Goal: Information Seeking & Learning: Learn about a topic

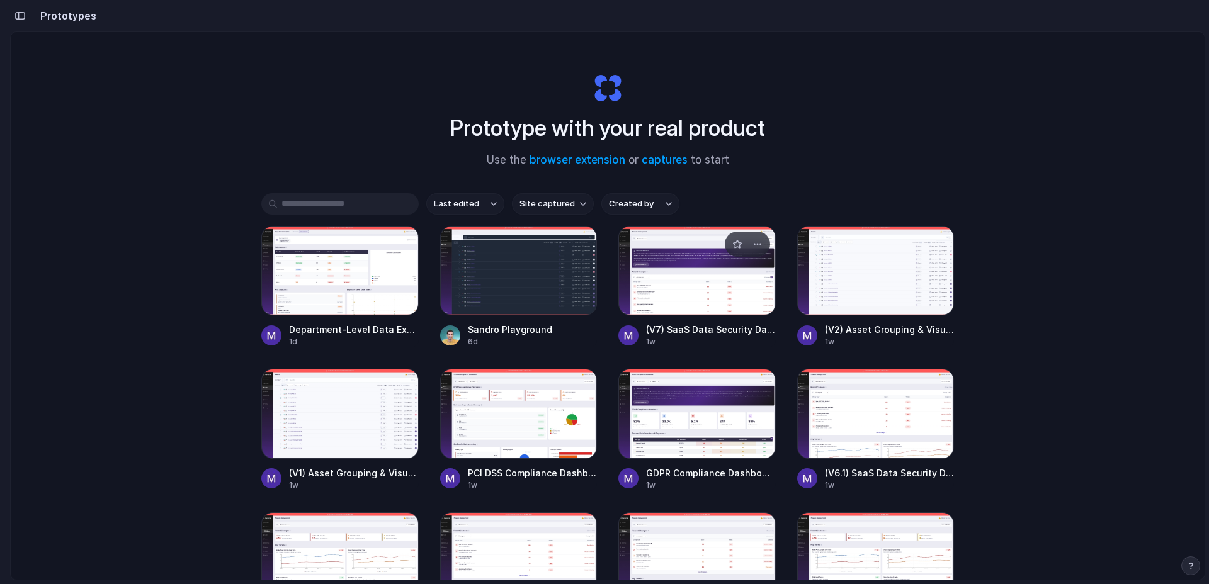
click at [663, 276] on div at bounding box center [696, 270] width 157 height 89
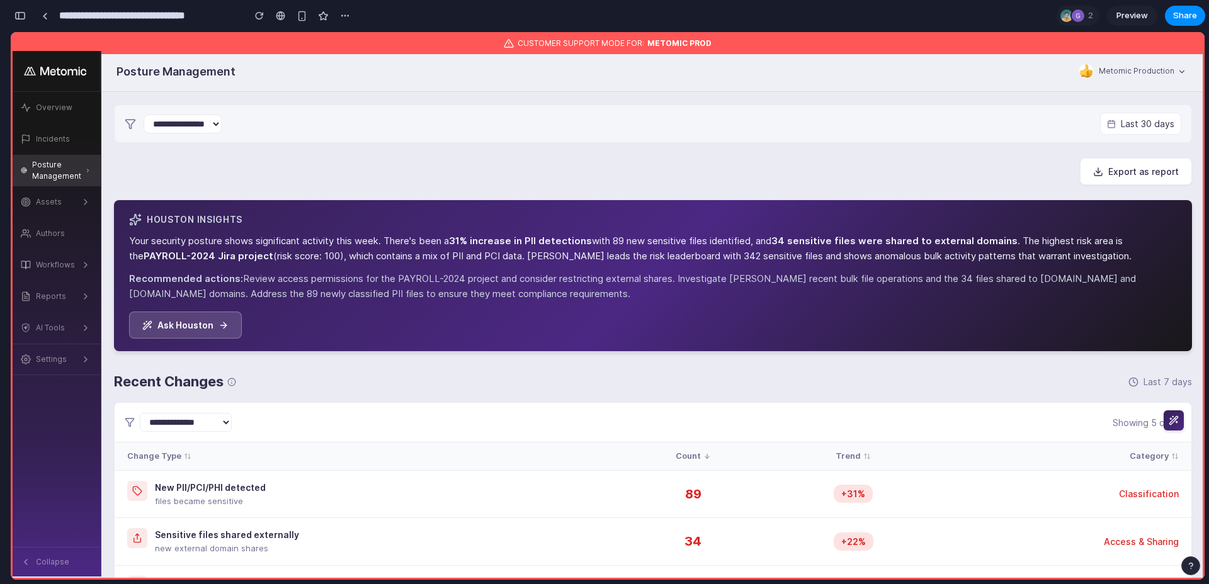
click at [1122, 12] on span "Preview" at bounding box center [1132, 15] width 31 height 13
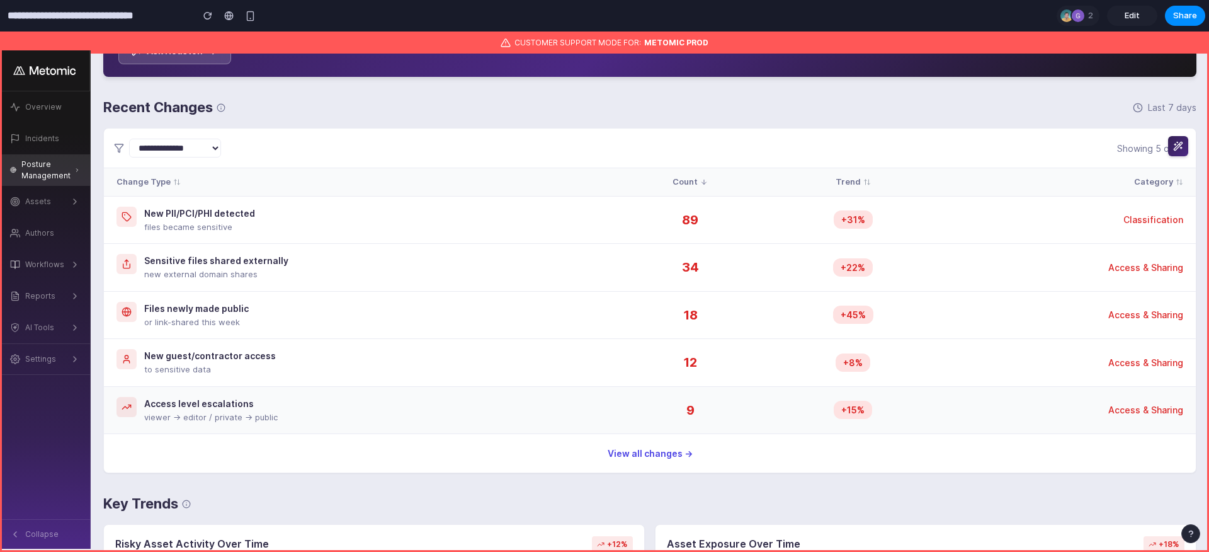
scroll to position [275, 0]
click at [168, 258] on div "Sensitive files shared externally" at bounding box center [216, 259] width 144 height 13
drag, startPoint x: 168, startPoint y: 258, endPoint x: 313, endPoint y: 258, distance: 144.9
click at [313, 258] on div "Sensitive files shared externally new external domain shares" at bounding box center [359, 266] width 484 height 27
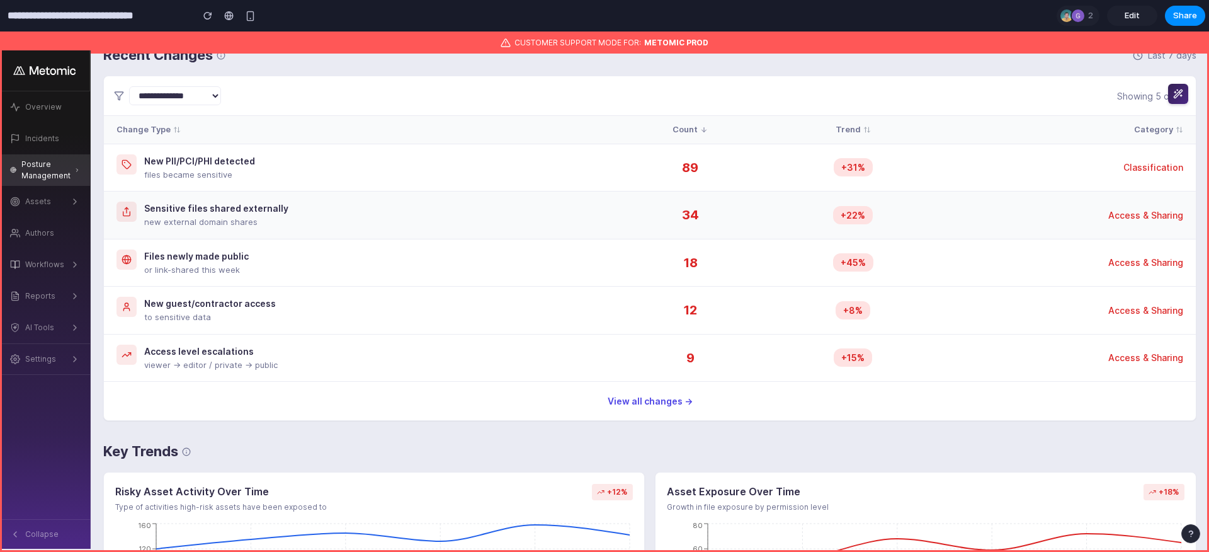
scroll to position [329, 0]
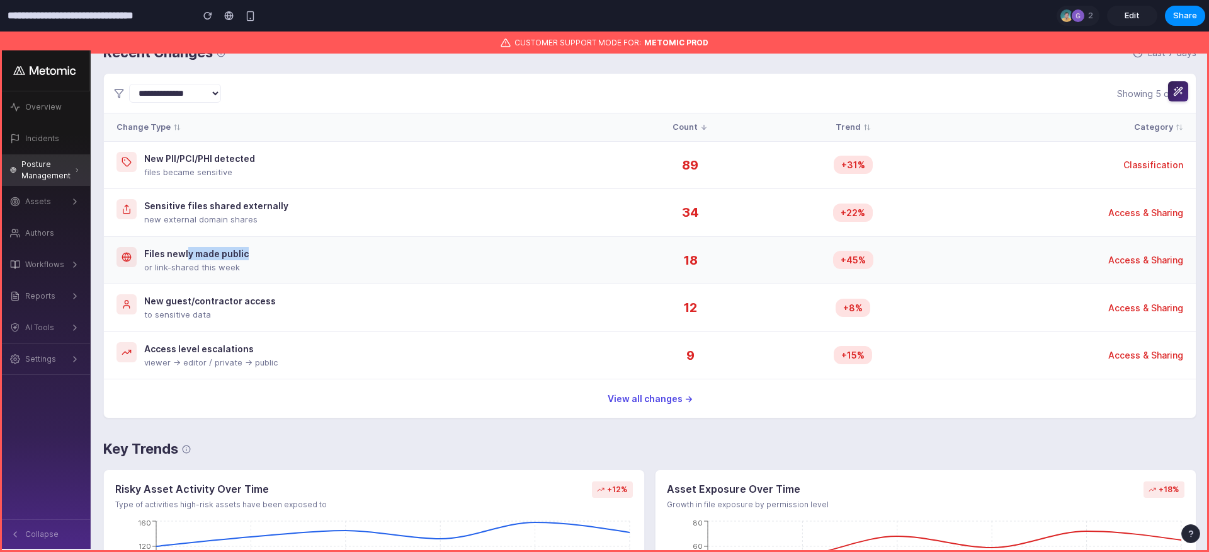
drag, startPoint x: 187, startPoint y: 254, endPoint x: 258, endPoint y: 254, distance: 71.2
click at [258, 254] on div "Files newly made public or link-shared this week" at bounding box center [359, 260] width 484 height 27
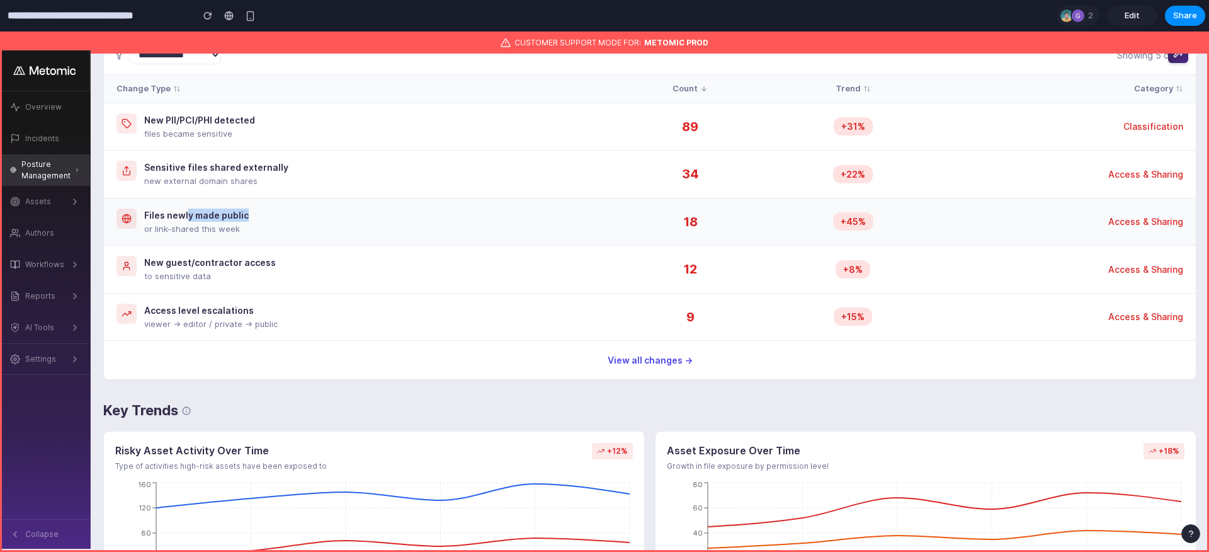
scroll to position [368, 0]
drag, startPoint x: 176, startPoint y: 263, endPoint x: 251, endPoint y: 263, distance: 74.3
click at [251, 263] on div "New guest/contractor access" at bounding box center [210, 261] width 132 height 13
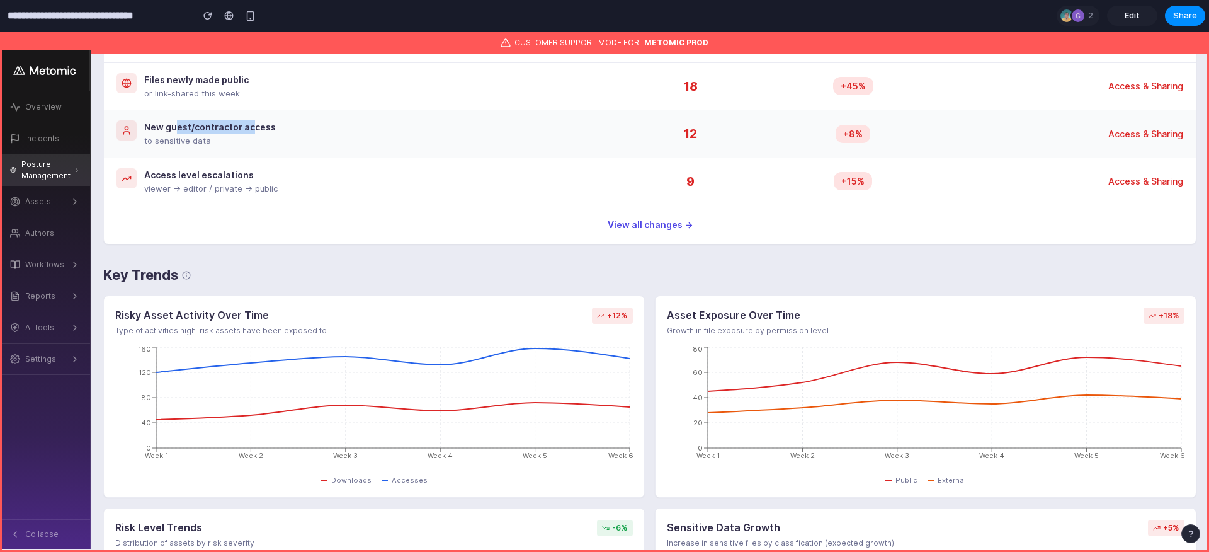
scroll to position [506, 0]
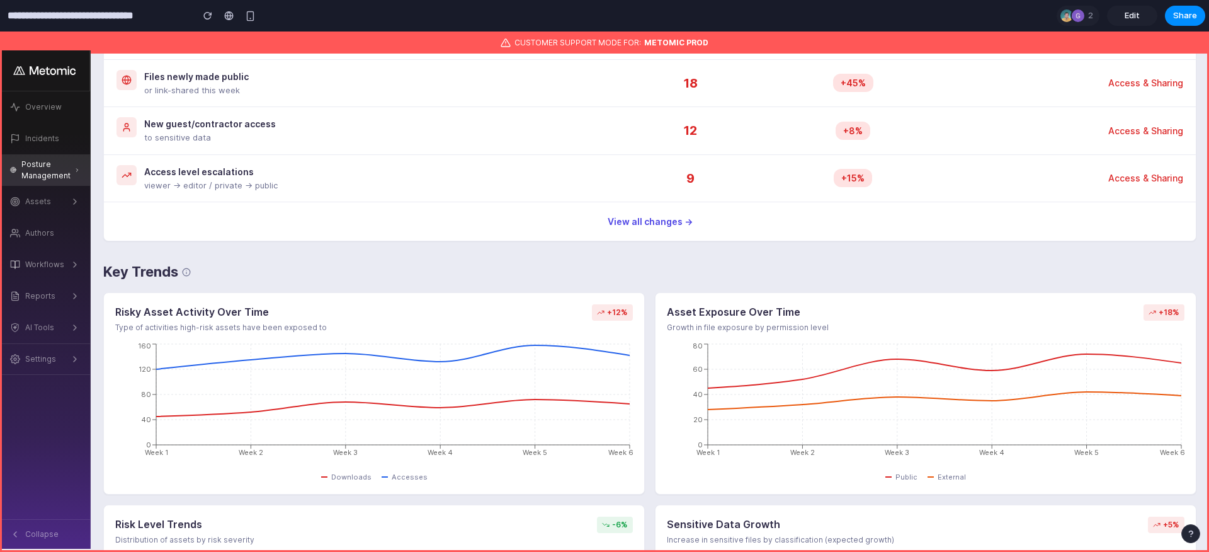
drag, startPoint x: 141, startPoint y: 172, endPoint x: 262, endPoint y: 172, distance: 120.9
click at [262, 172] on div "Access level escalations viewer → editor / private → public" at bounding box center [359, 178] width 484 height 27
click at [262, 172] on div "Access level escalations" at bounding box center [211, 171] width 134 height 13
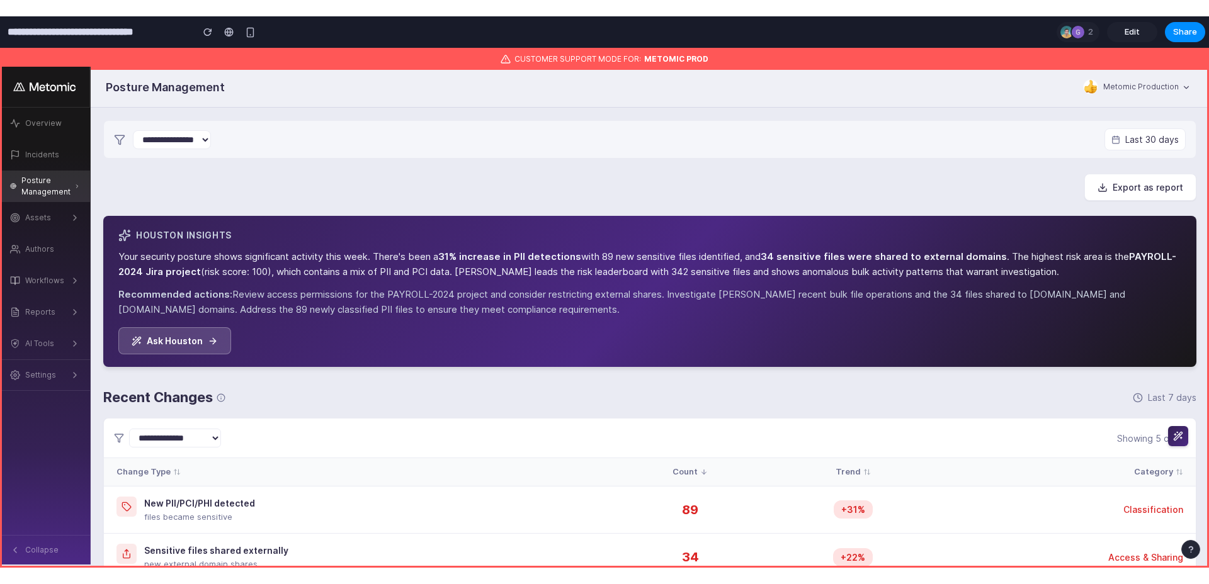
scroll to position [19, 0]
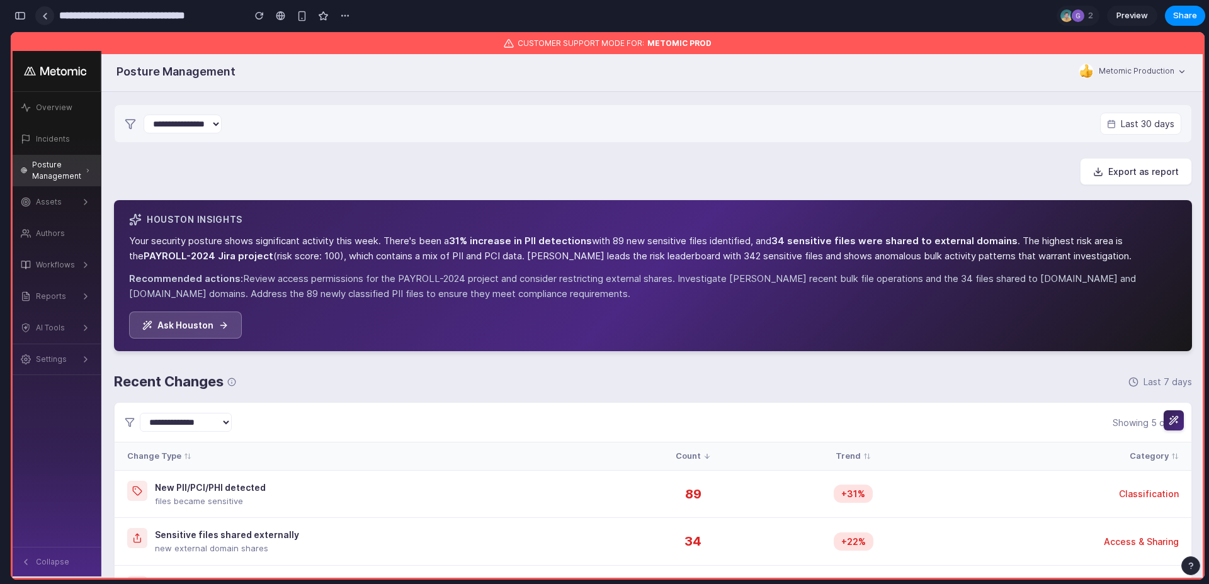
click at [48, 16] on link at bounding box center [44, 15] width 19 height 19
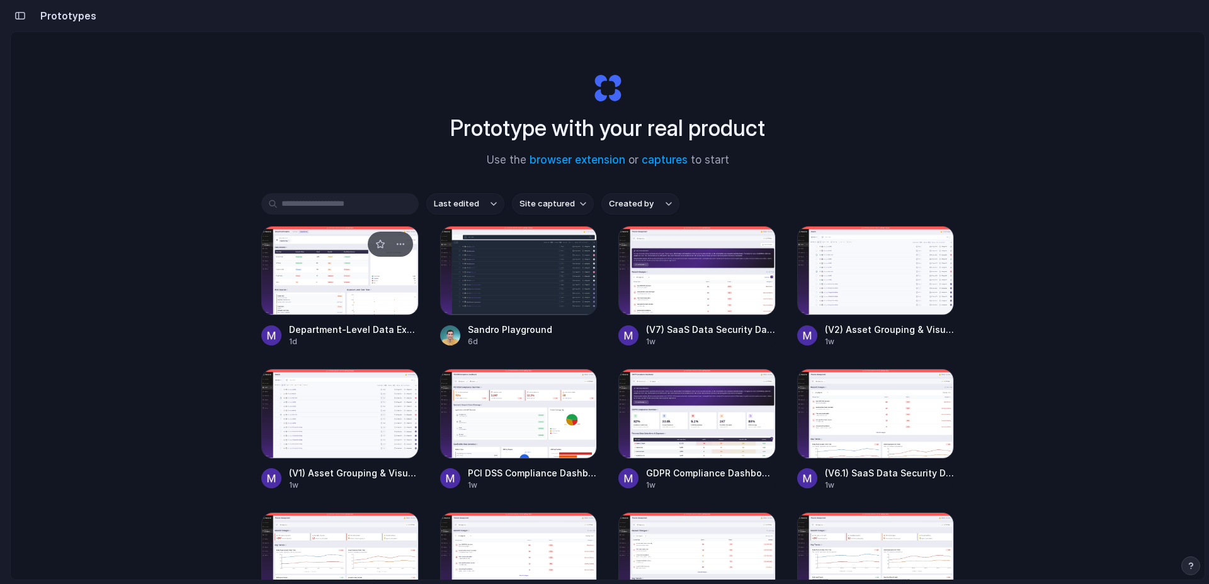
click at [394, 291] on div at bounding box center [339, 270] width 157 height 89
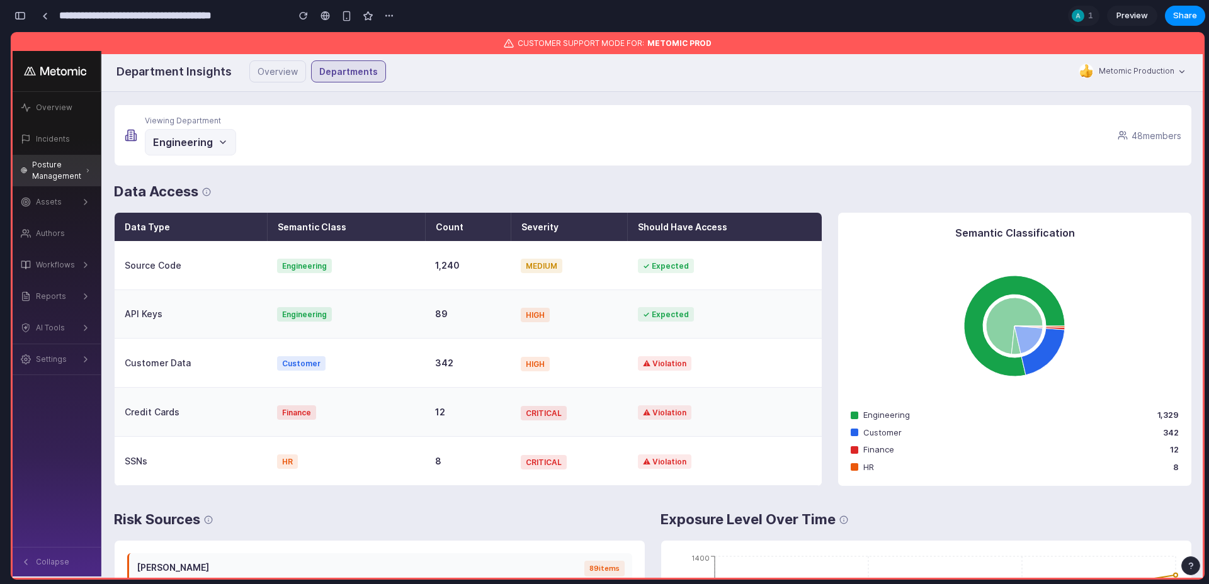
click at [1133, 29] on section "**********" at bounding box center [607, 15] width 1195 height 31
click at [1129, 19] on span "Preview" at bounding box center [1132, 15] width 31 height 13
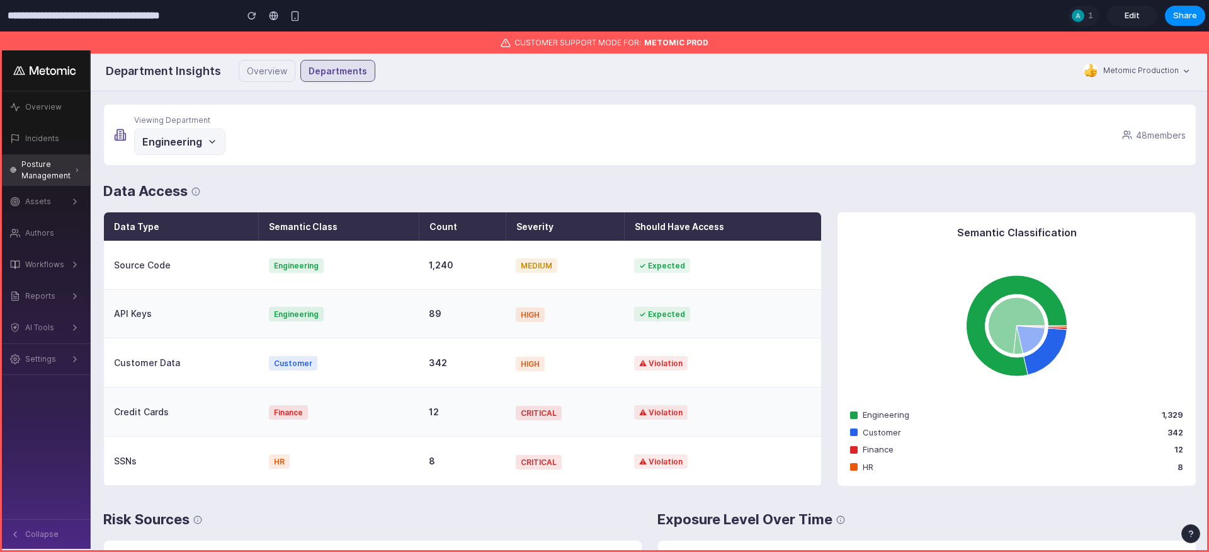
click at [224, 143] on div "Viewing Department Engineering 48 members" at bounding box center [649, 135] width 1093 height 62
click at [203, 139] on button "Engineering" at bounding box center [179, 141] width 91 height 26
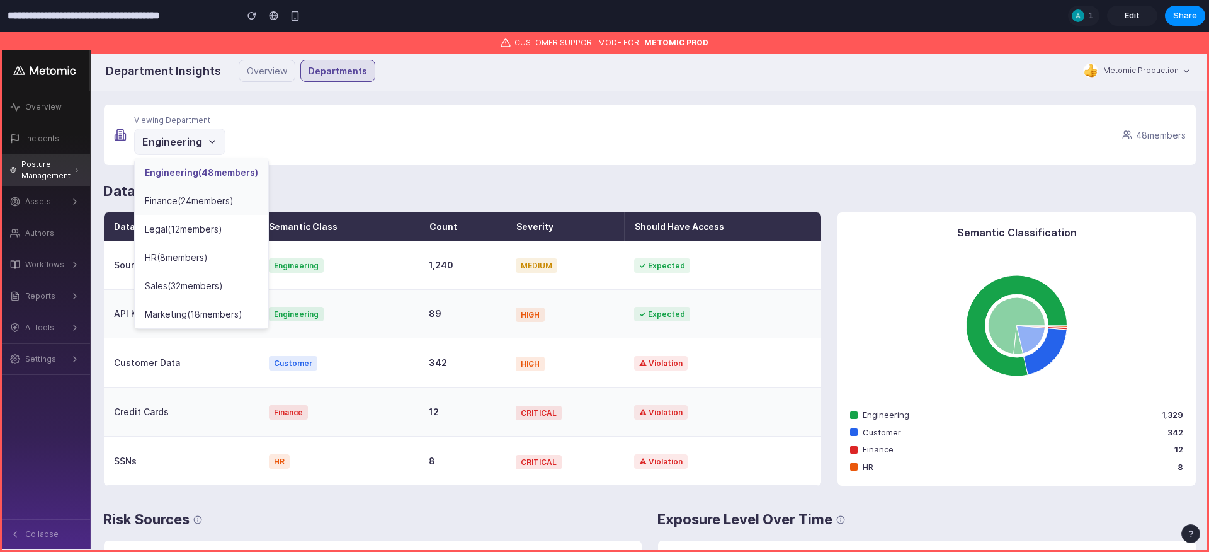
click at [244, 214] on div "Finance ( 24 members)" at bounding box center [202, 200] width 134 height 28
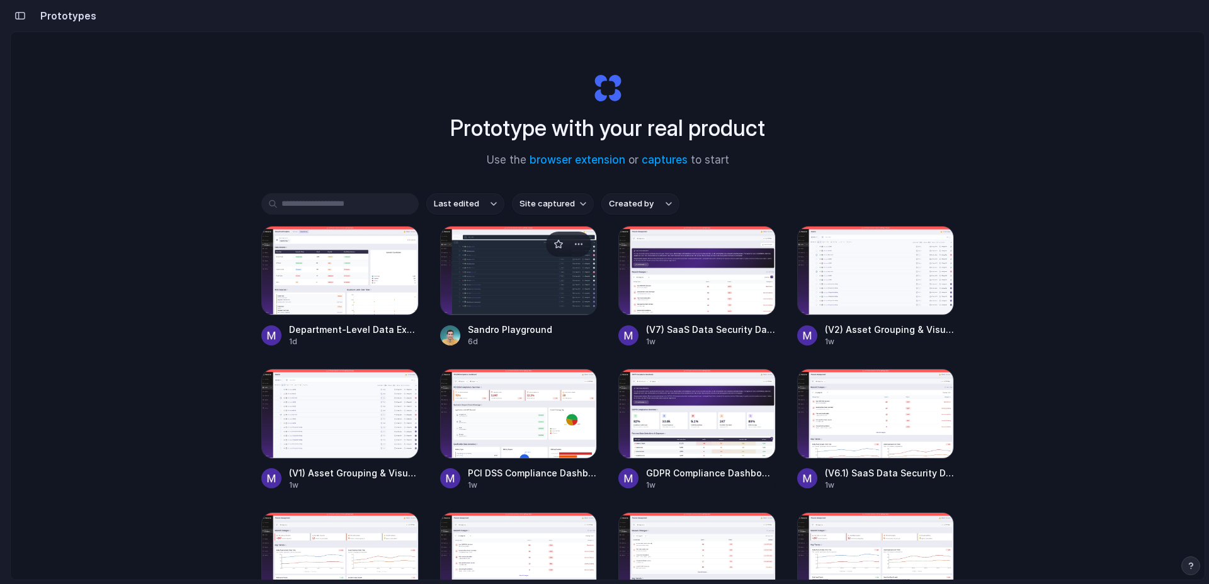
scroll to position [27, 0]
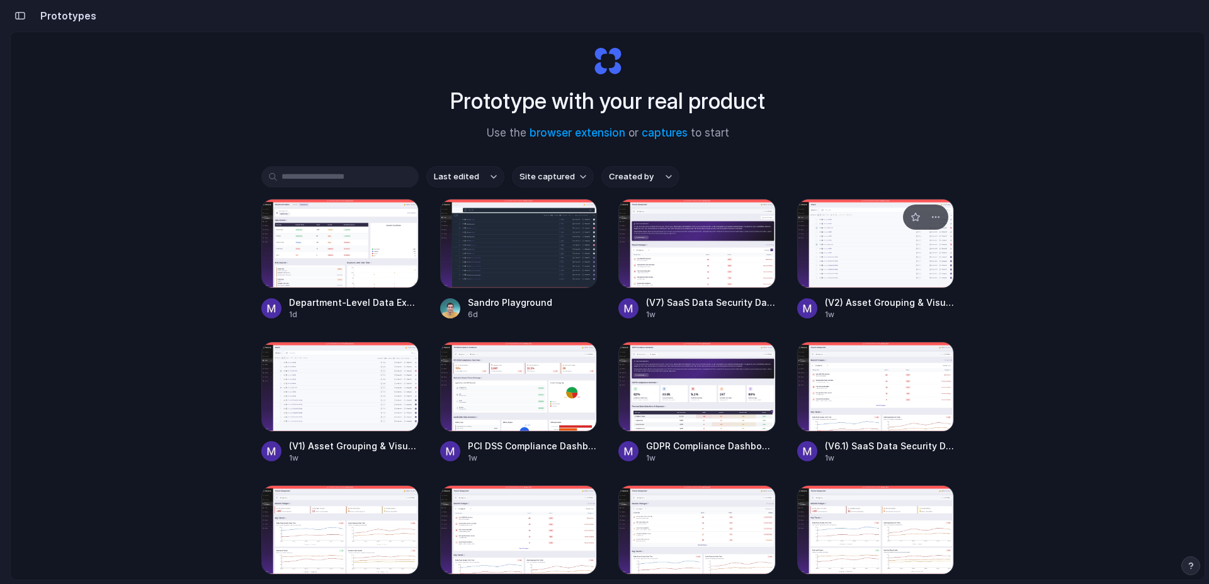
click at [885, 248] on div at bounding box center [875, 243] width 157 height 89
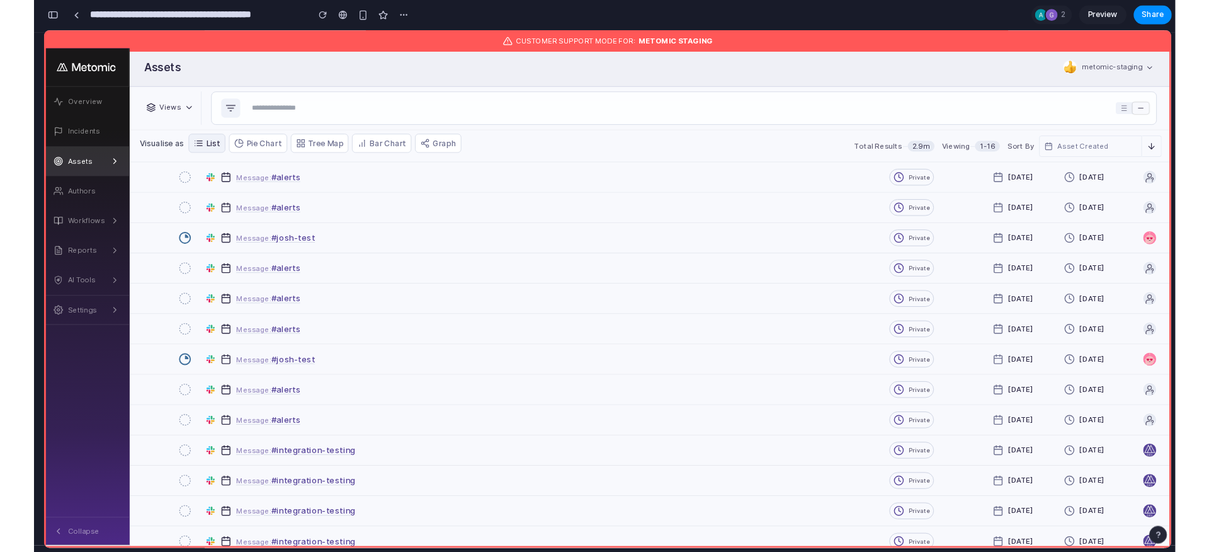
scroll to position [2691, 0]
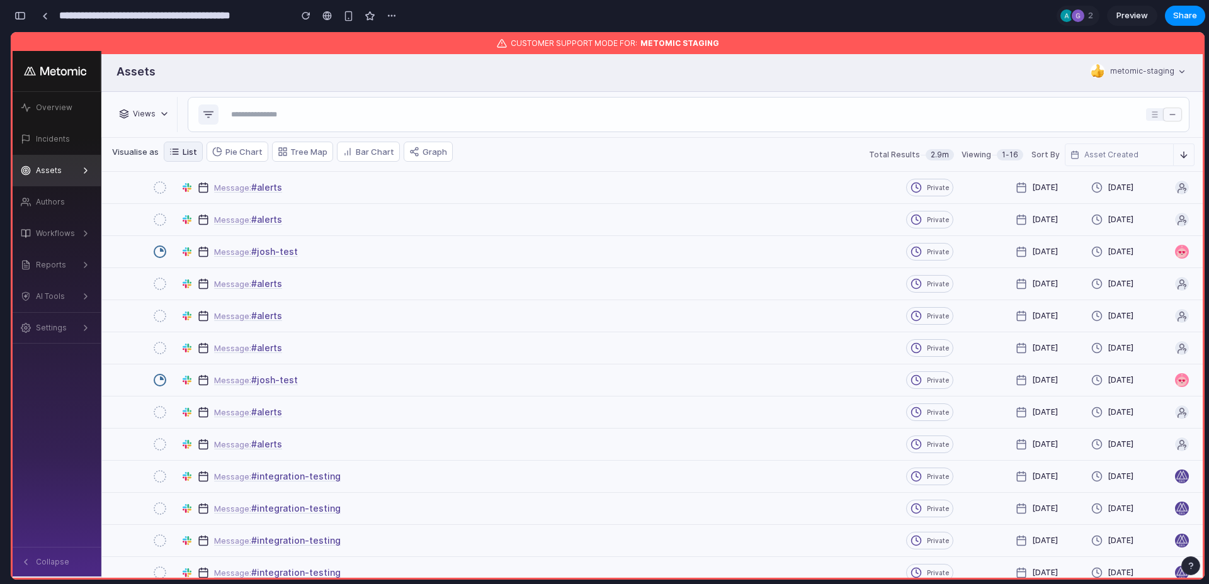
click at [1115, 20] on link "Preview" at bounding box center [1132, 16] width 50 height 20
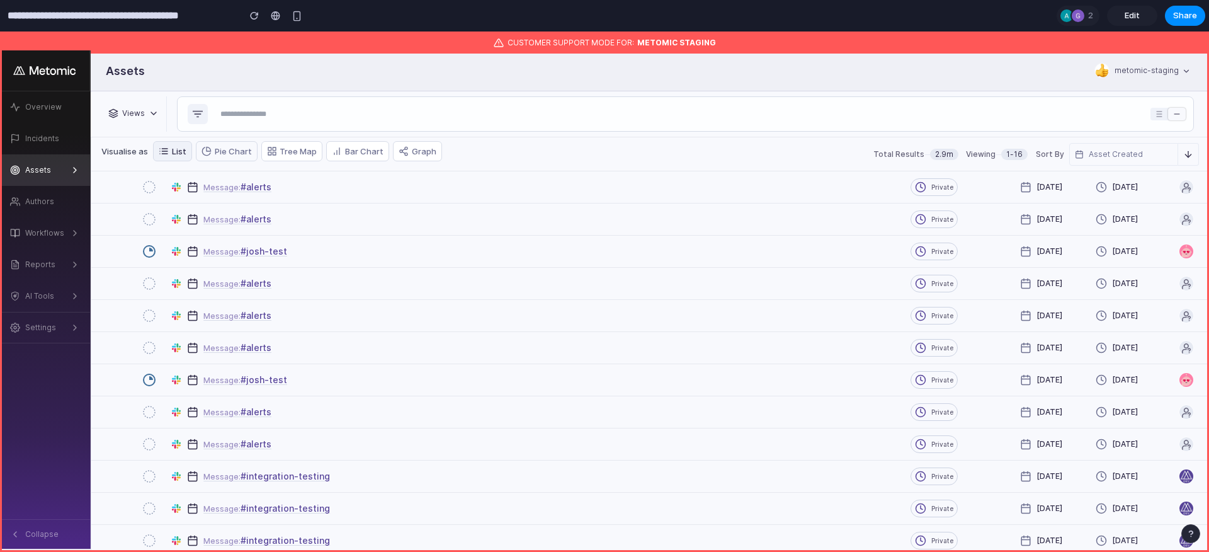
click at [243, 155] on button "Pie Chart" at bounding box center [227, 151] width 62 height 20
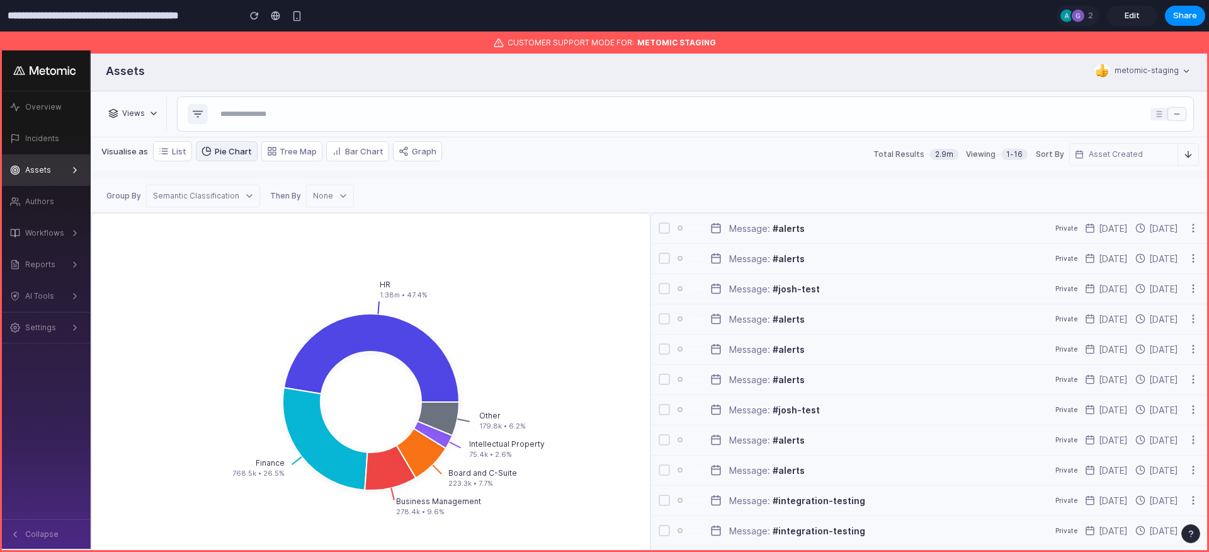
click at [195, 191] on div "Semantic Classification" at bounding box center [203, 195] width 101 height 11
click at [318, 193] on div "None" at bounding box center [330, 195] width 35 height 11
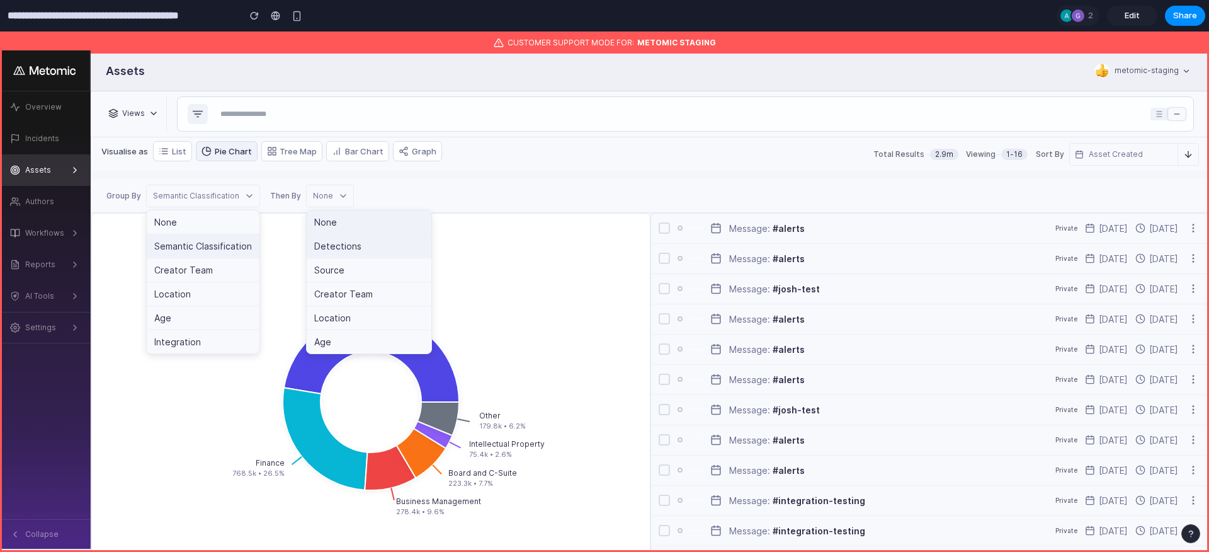
click at [336, 239] on div "Detections" at bounding box center [369, 246] width 125 height 24
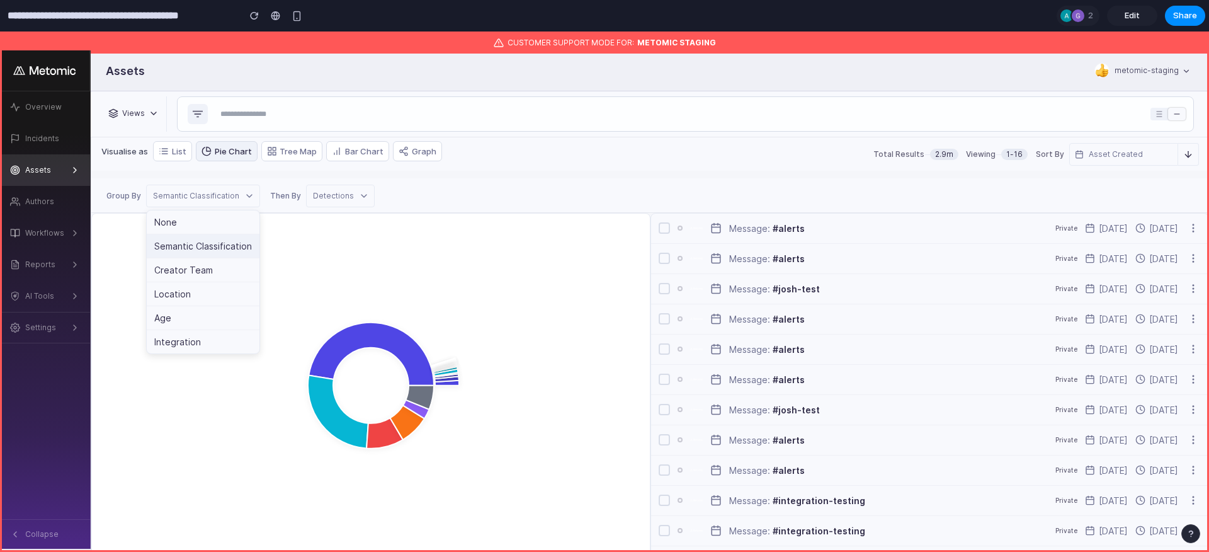
click at [443, 167] on div "Visualise as List Pie Chart Tree Map Bar Chart Graph Total Results 2.9m Viewing…" at bounding box center [650, 154] width 1118 height 34
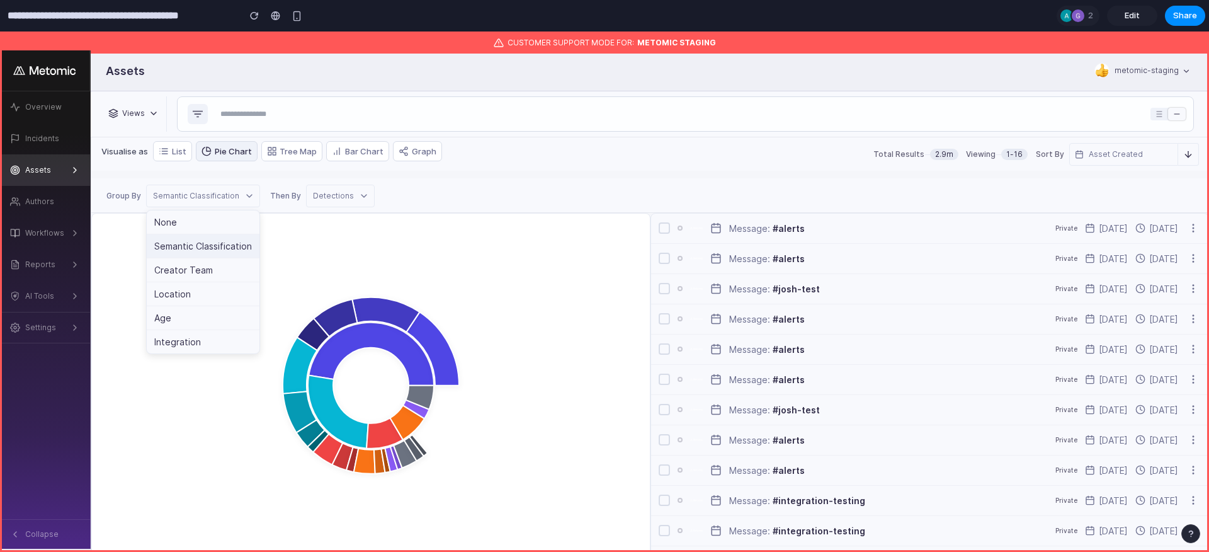
click at [227, 197] on div "Semantic Classification" at bounding box center [203, 195] width 101 height 11
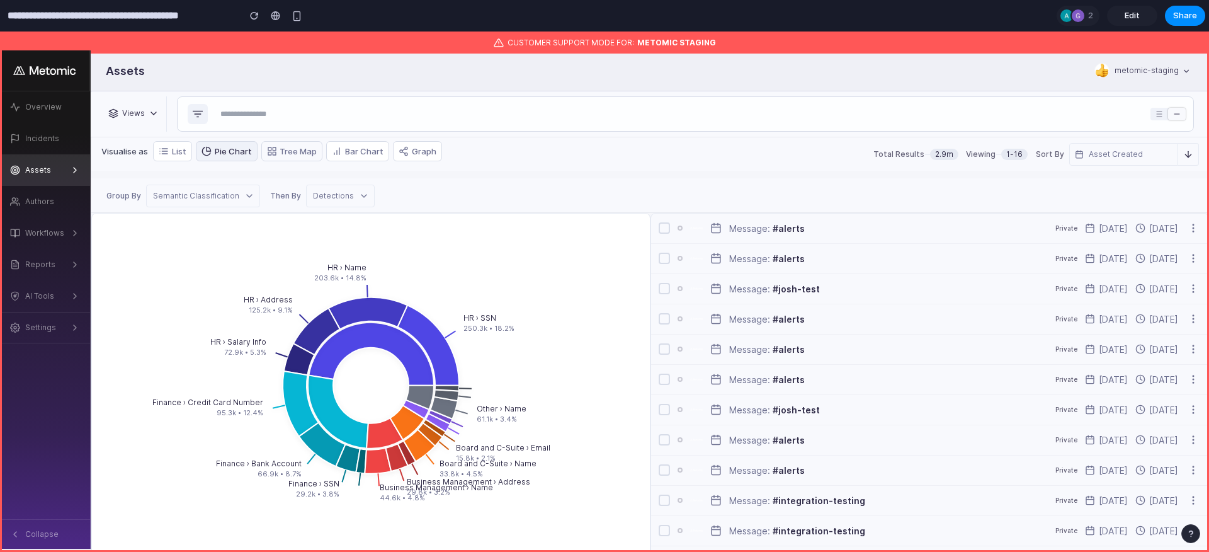
click at [285, 156] on button "Tree Map" at bounding box center [292, 151] width 62 height 20
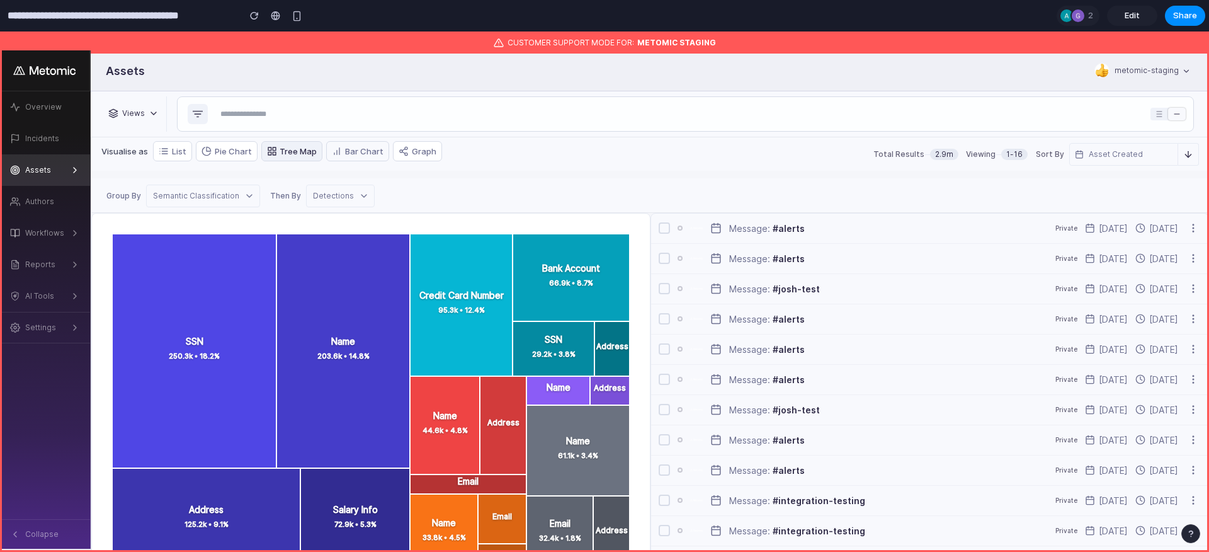
click at [338, 156] on button "Bar Chart" at bounding box center [357, 151] width 63 height 20
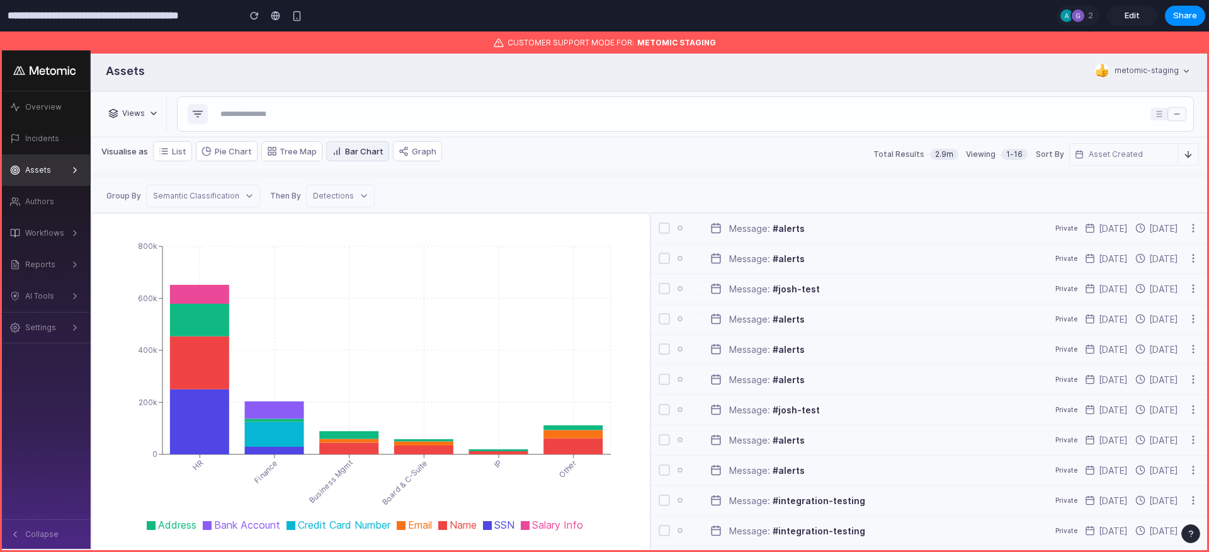
click at [317, 188] on div "Detections" at bounding box center [340, 196] width 69 height 23
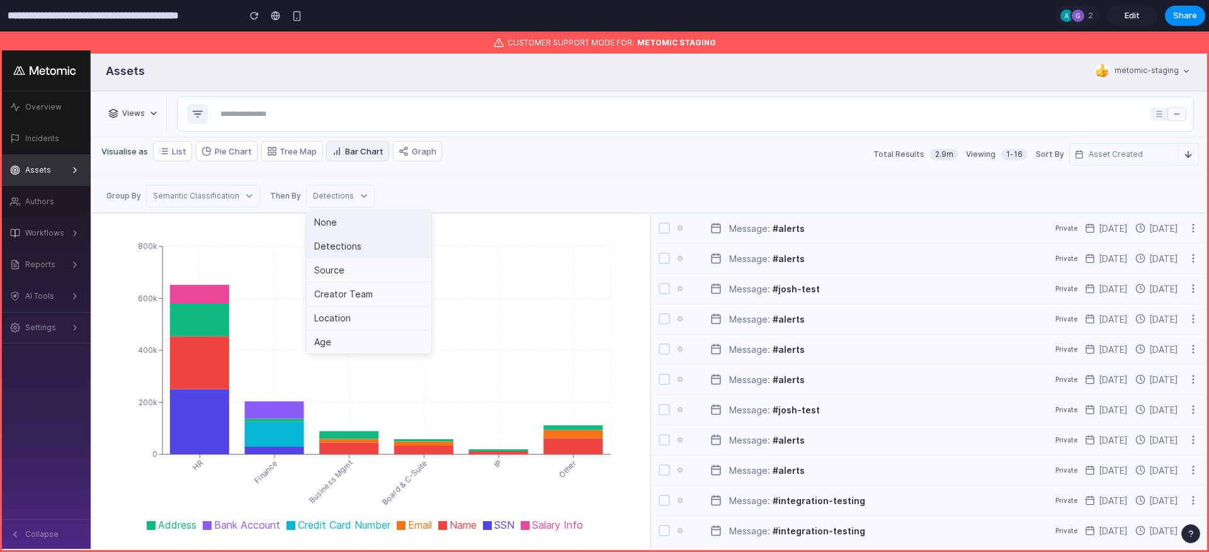
click at [333, 217] on div "None" at bounding box center [369, 222] width 125 height 24
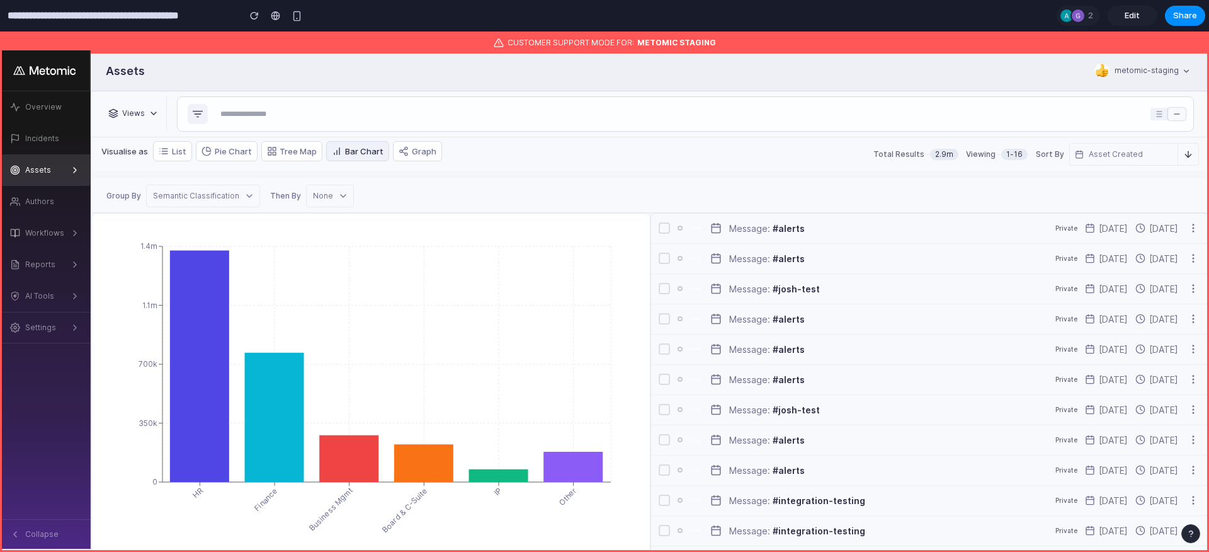
click at [246, 197] on icon "button" at bounding box center [249, 196] width 10 height 10
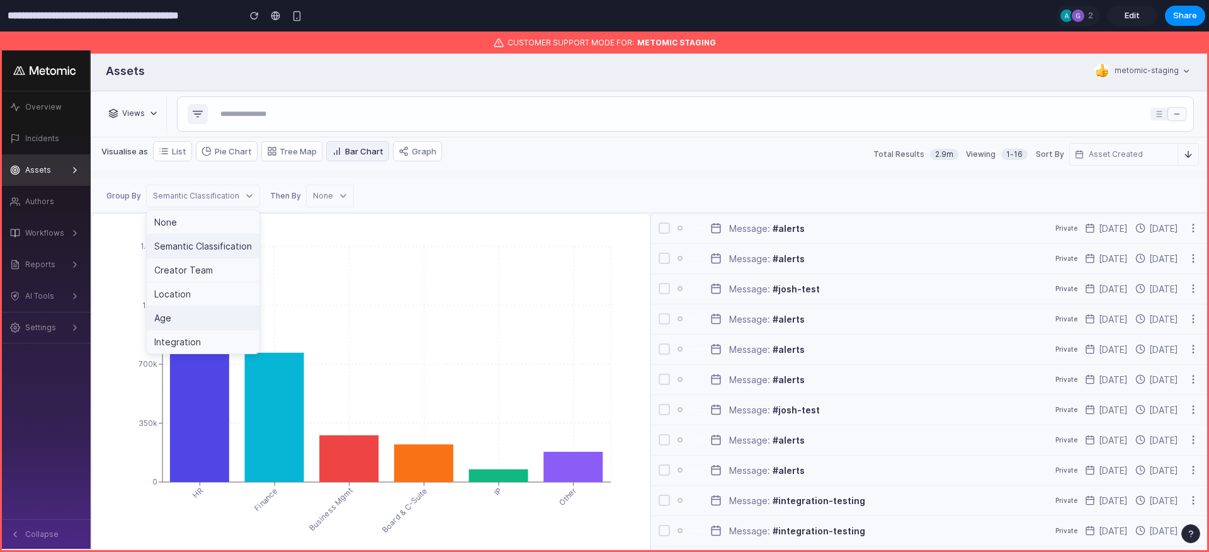
click at [222, 324] on div "Age" at bounding box center [203, 318] width 113 height 24
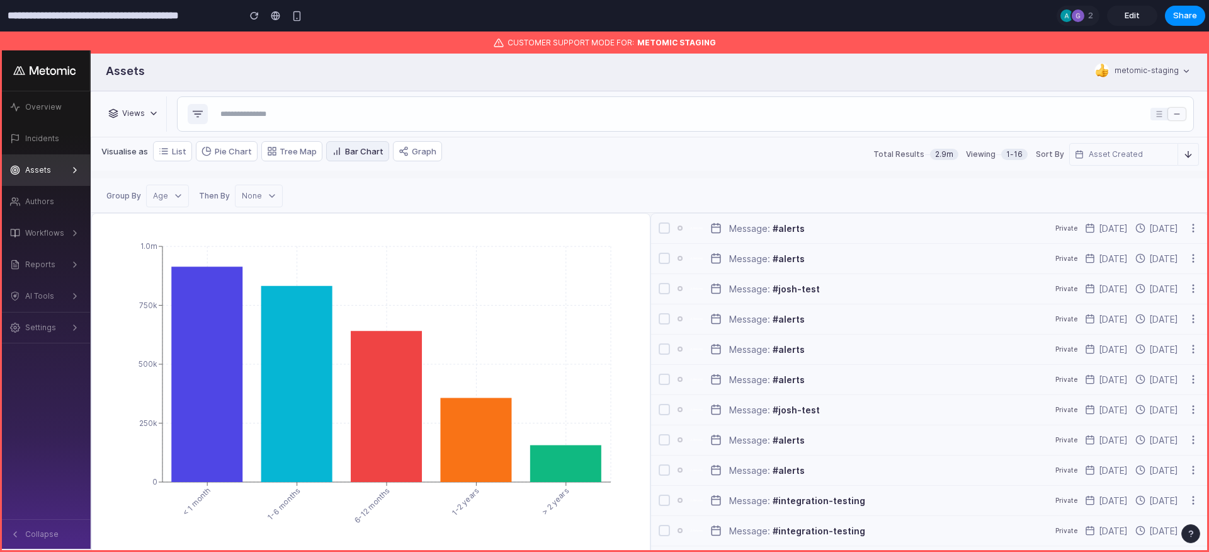
click at [504, 185] on div "Group By Age Then By None" at bounding box center [650, 195] width 1118 height 35
